Goal: Task Accomplishment & Management: Manage account settings

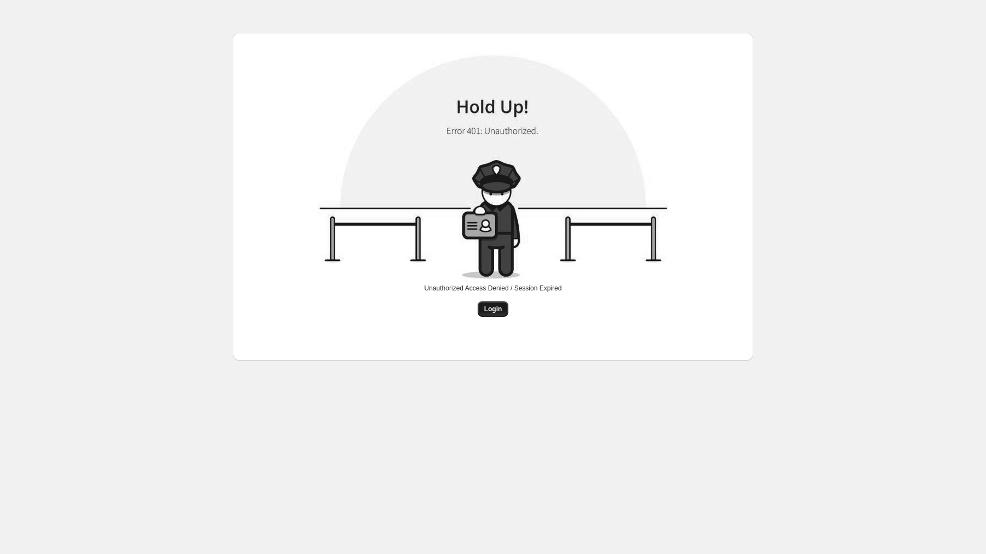
click at [496, 303] on button "Login" at bounding box center [493, 308] width 31 height 15
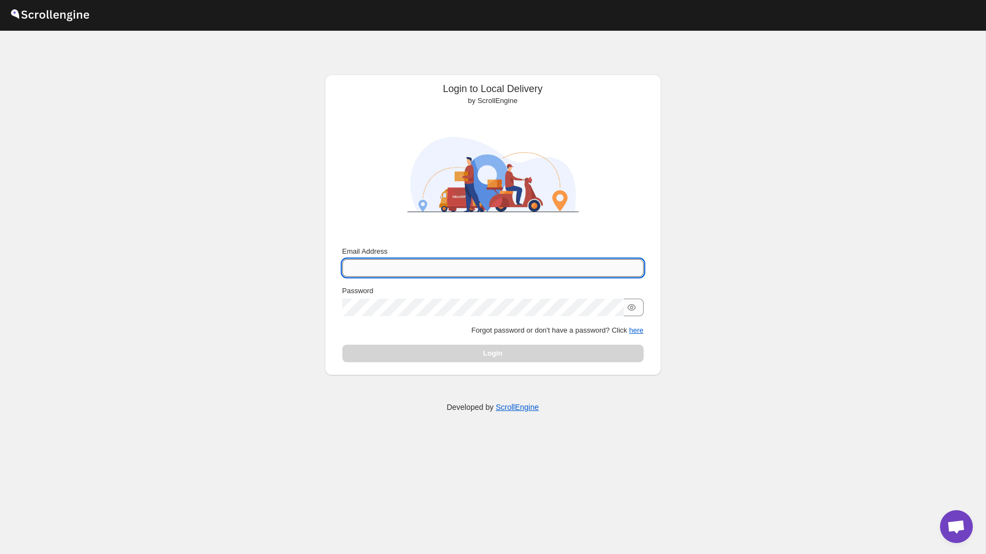
click at [466, 261] on input "Email Address" at bounding box center [493, 268] width 301 height 18
type input "[PERSON_NAME][EMAIL_ADDRESS][DOMAIN_NAME]"
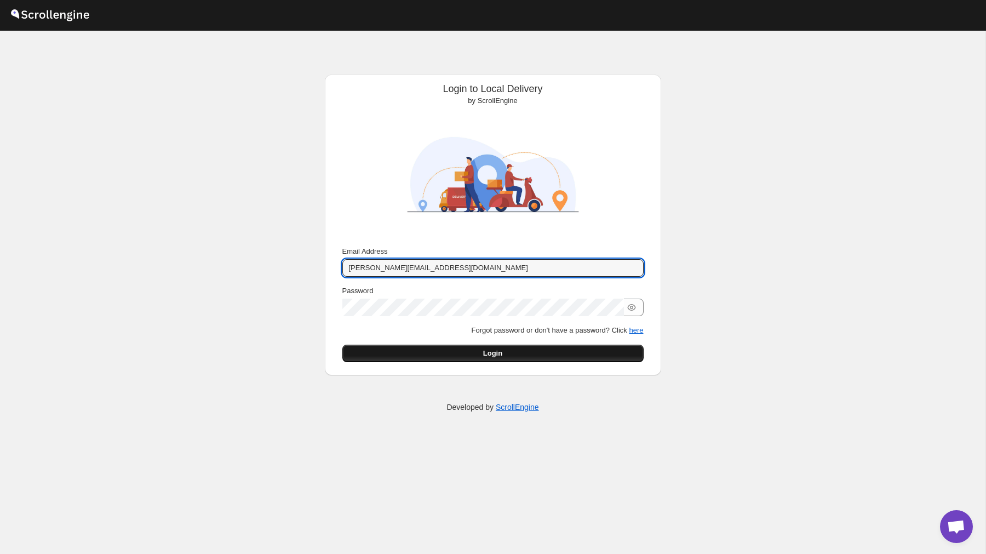
click at [525, 350] on button "Login" at bounding box center [493, 354] width 301 height 18
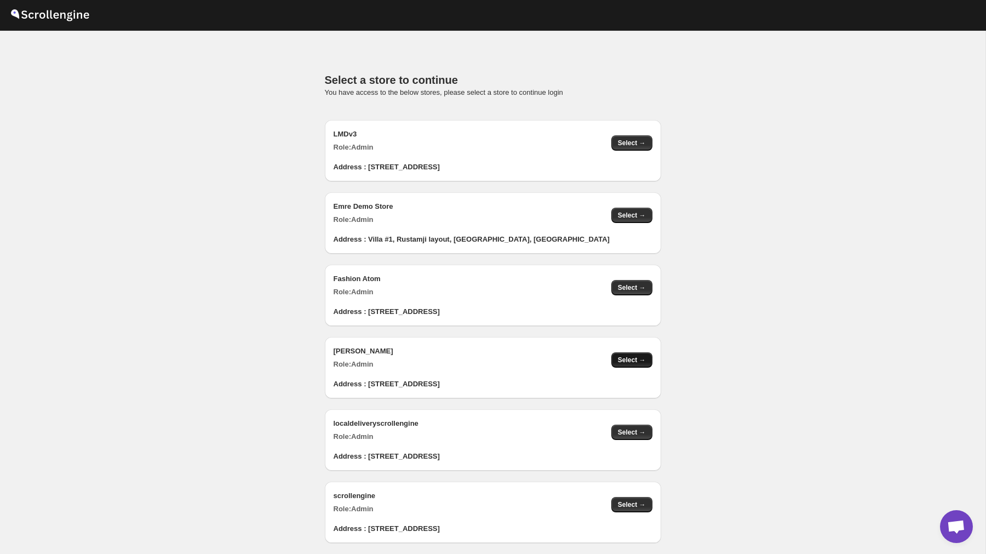
scroll to position [1159, 0]
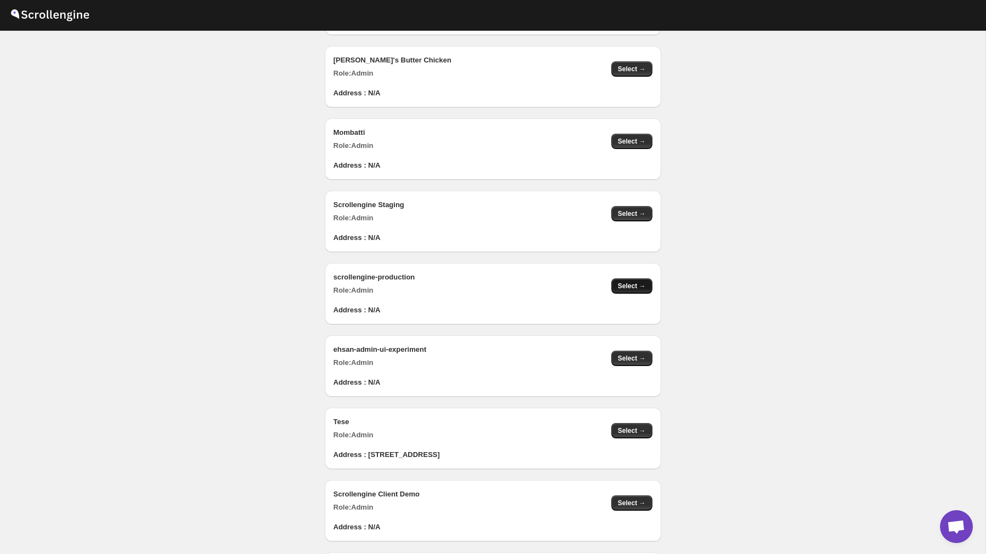
click at [647, 284] on button "Select →" at bounding box center [632, 285] width 41 height 15
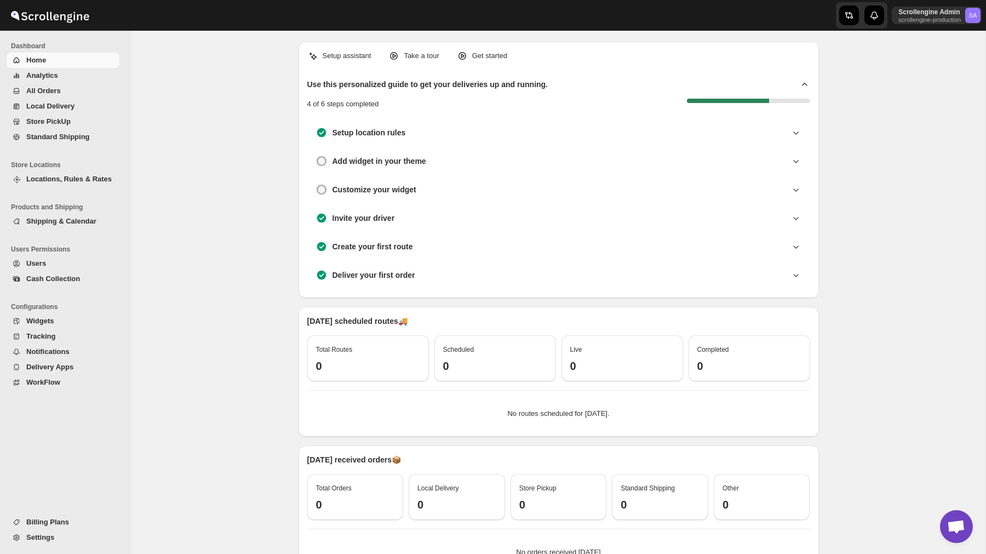
scroll to position [81, 0]
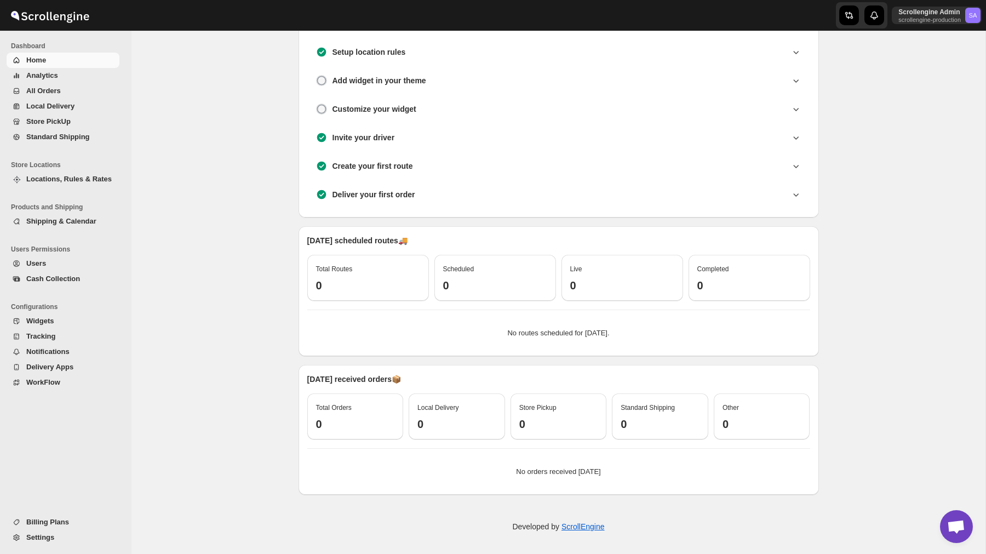
click at [57, 95] on span "All Orders" at bounding box center [71, 90] width 91 height 11
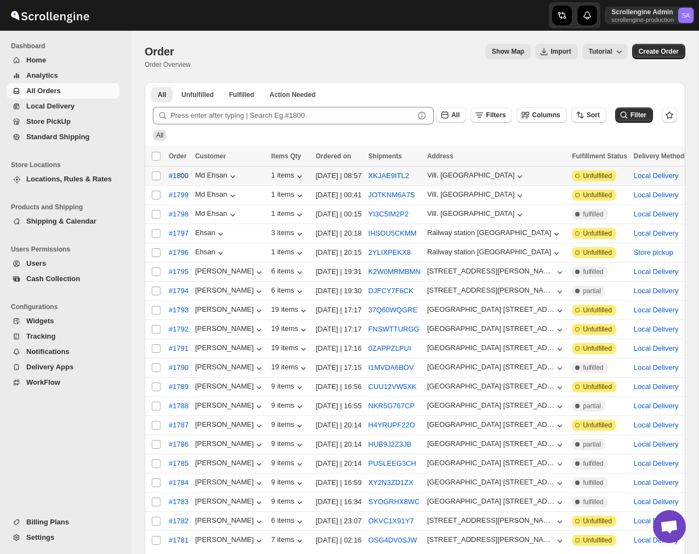
click at [180, 182] on button "#1800" at bounding box center [178, 176] width 33 height 18
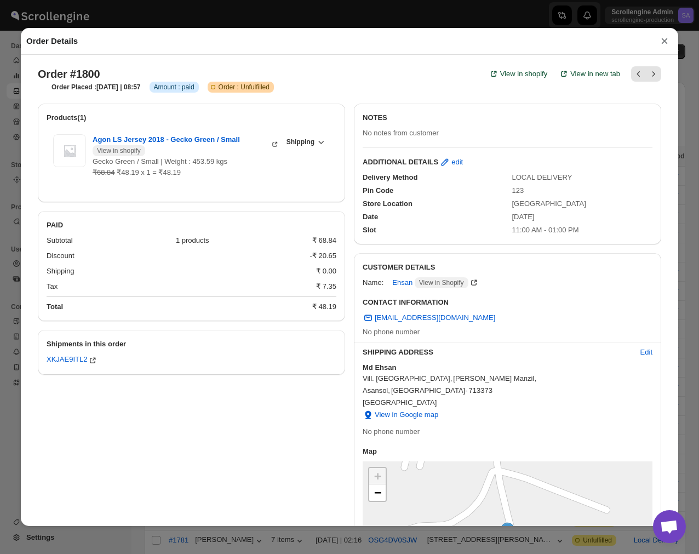
click at [661, 42] on button "×" at bounding box center [665, 40] width 16 height 15
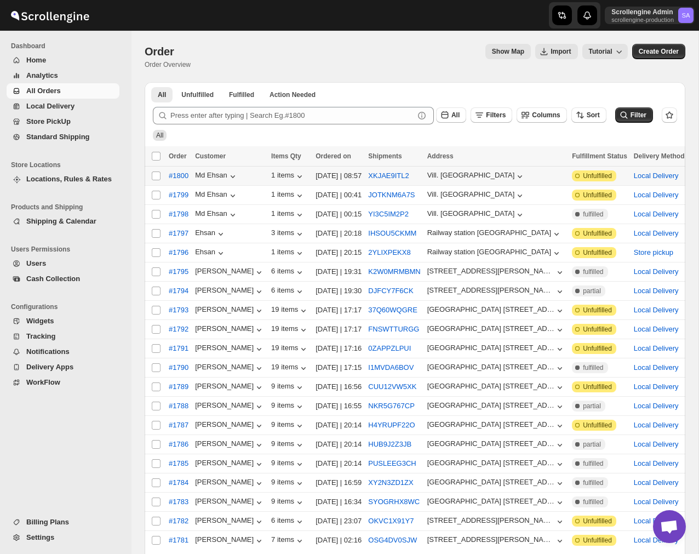
click at [401, 181] on td "XKJAE9ITL2" at bounding box center [394, 176] width 59 height 19
checkbox input "true"
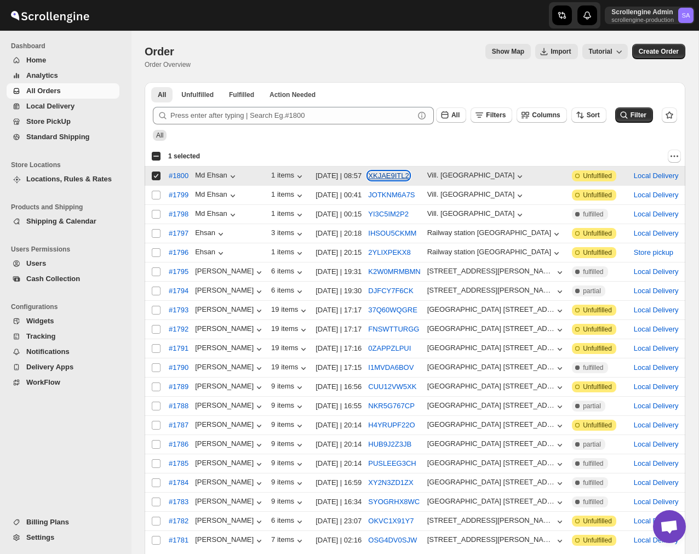
click at [401, 175] on button "XKJAE9ITL2" at bounding box center [388, 176] width 41 height 8
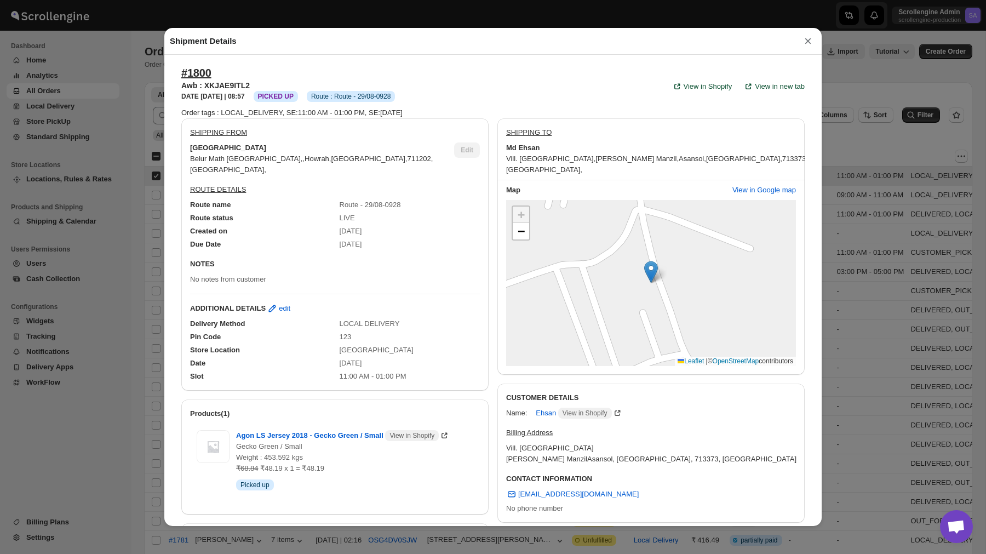
click at [813, 36] on button "×" at bounding box center [808, 40] width 16 height 15
